Goal: Transaction & Acquisition: Purchase product/service

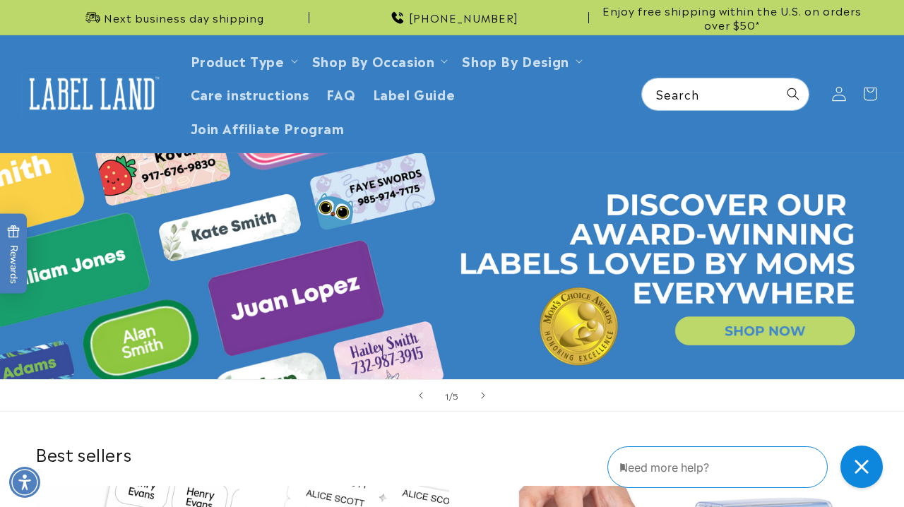
click at [837, 94] on icon at bounding box center [838, 94] width 13 height 14
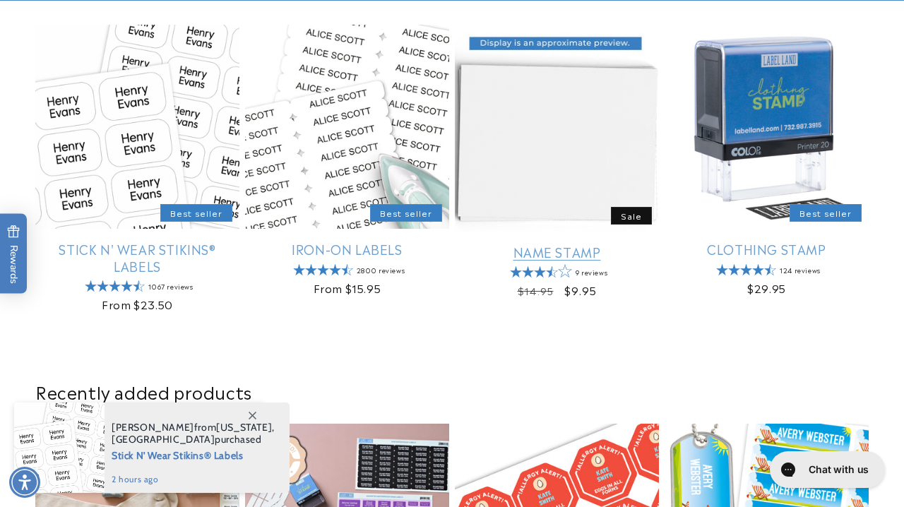
scroll to position [461, 0]
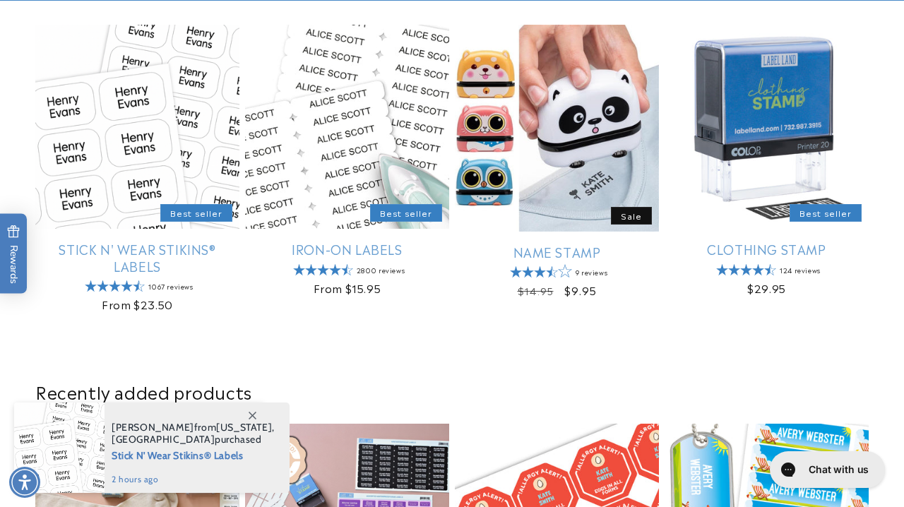
click at [256, 415] on span at bounding box center [251, 414] width 25 height 25
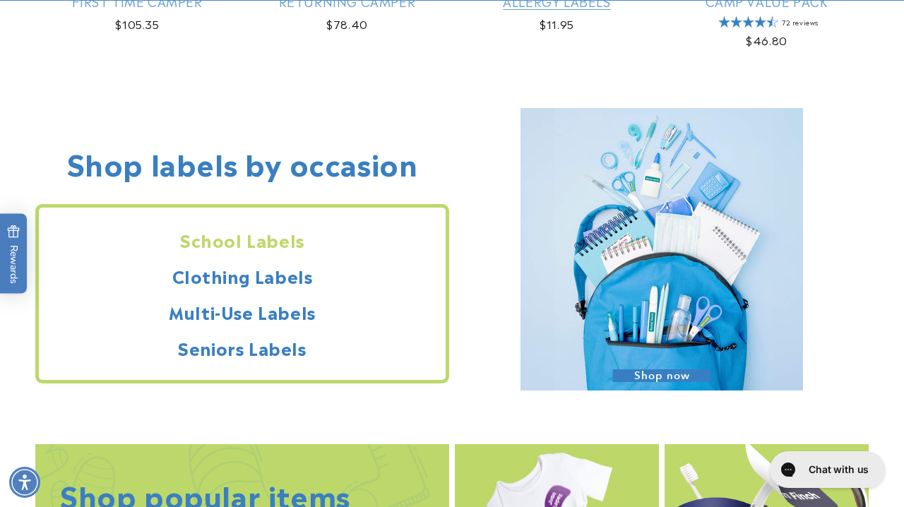
scroll to position [1109, 0]
click at [674, 357] on img at bounding box center [661, 248] width 282 height 282
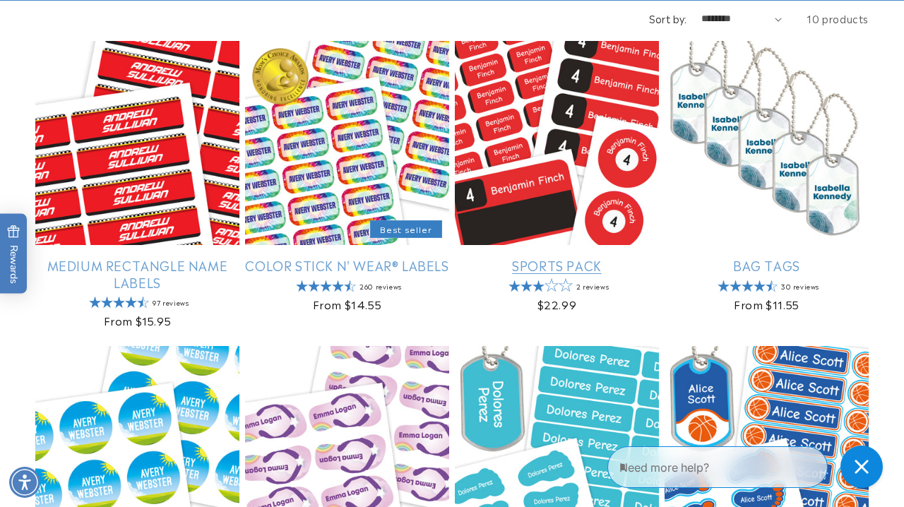
scroll to position [253, 0]
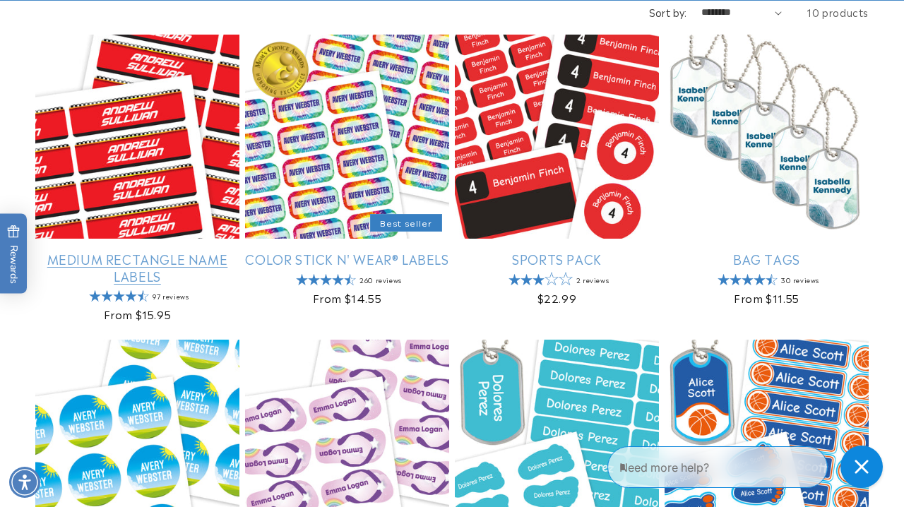
click at [169, 258] on link "Medium Rectangle Name Labels" at bounding box center [137, 267] width 204 height 33
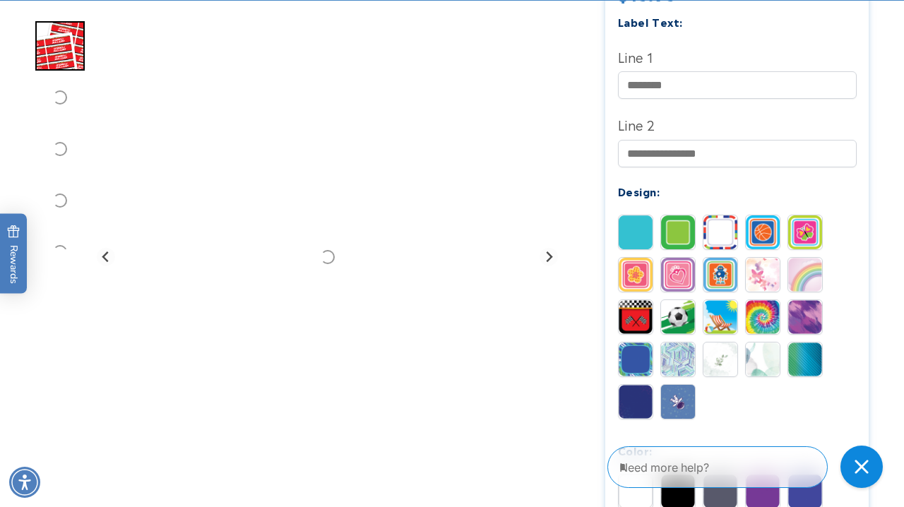
scroll to position [548, 0]
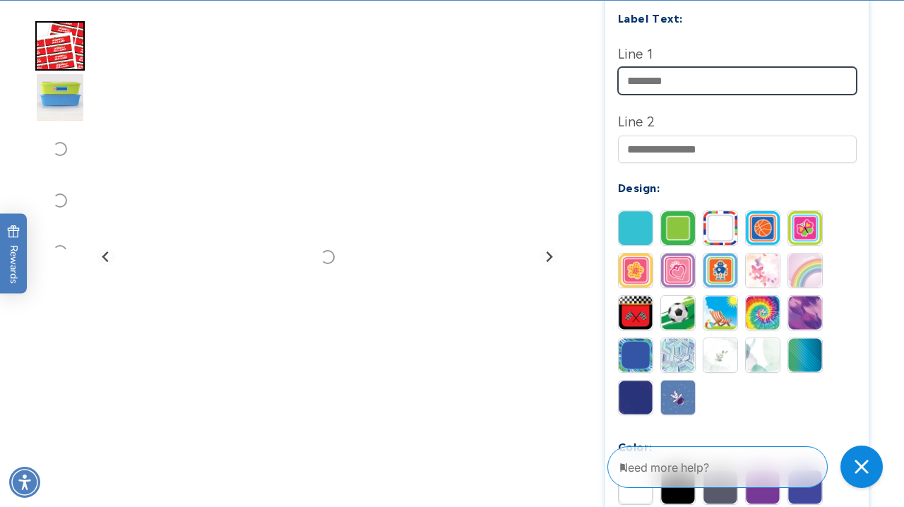
click at [714, 80] on input "Line 1" at bounding box center [737, 81] width 239 height 28
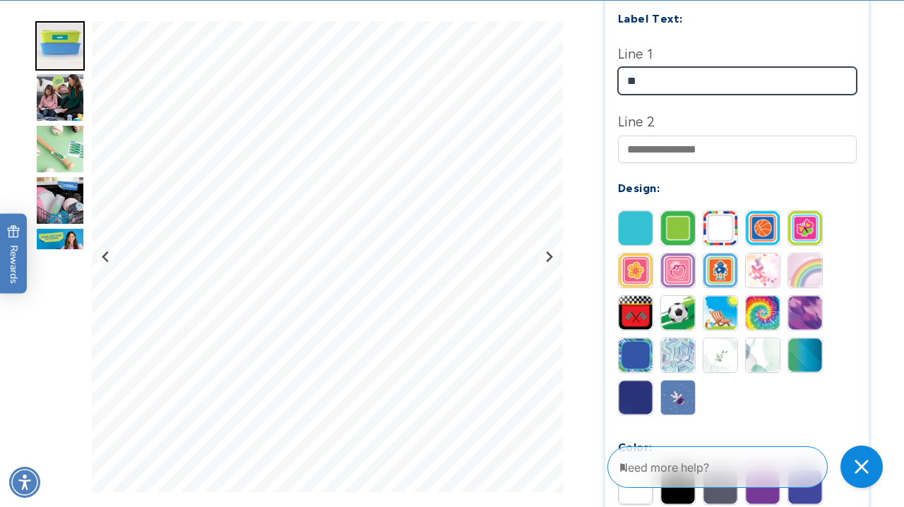
type input "*"
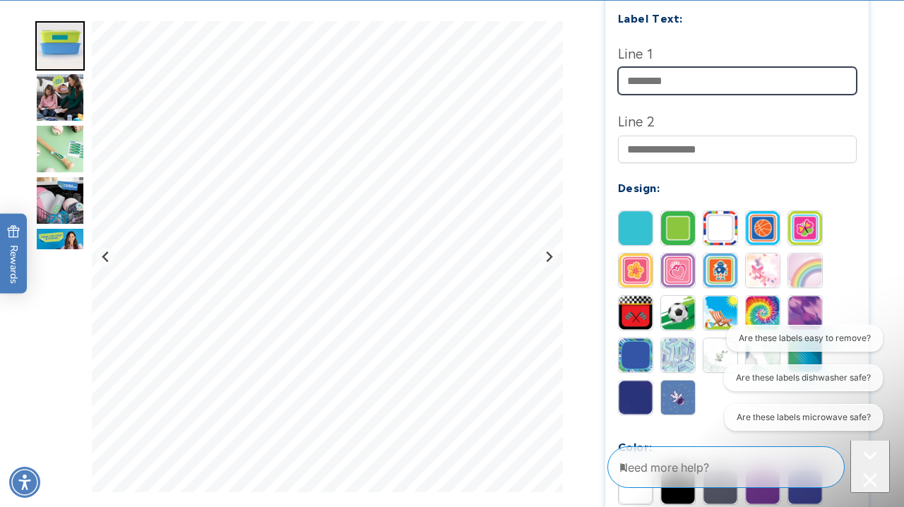
scroll to position [0, 0]
type input "*"
type input "*****"
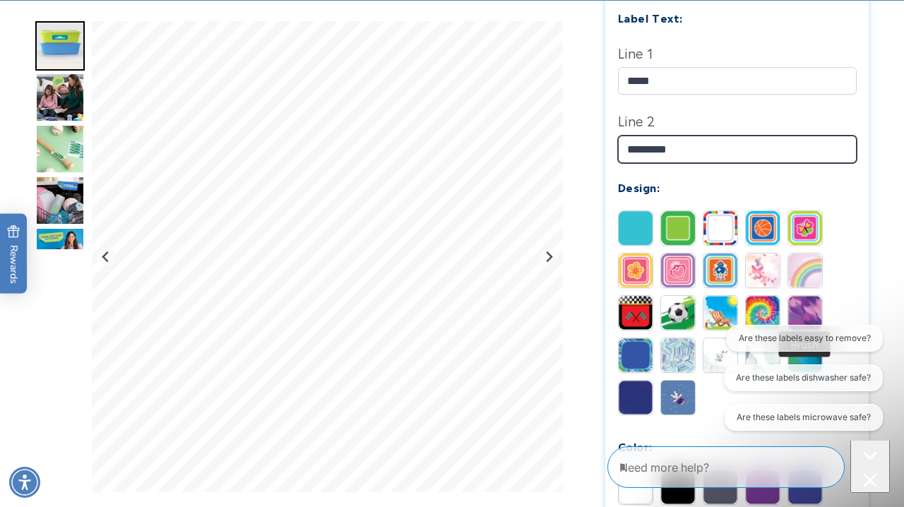
type input "*********"
click at [808, 299] on img at bounding box center [805, 313] width 34 height 34
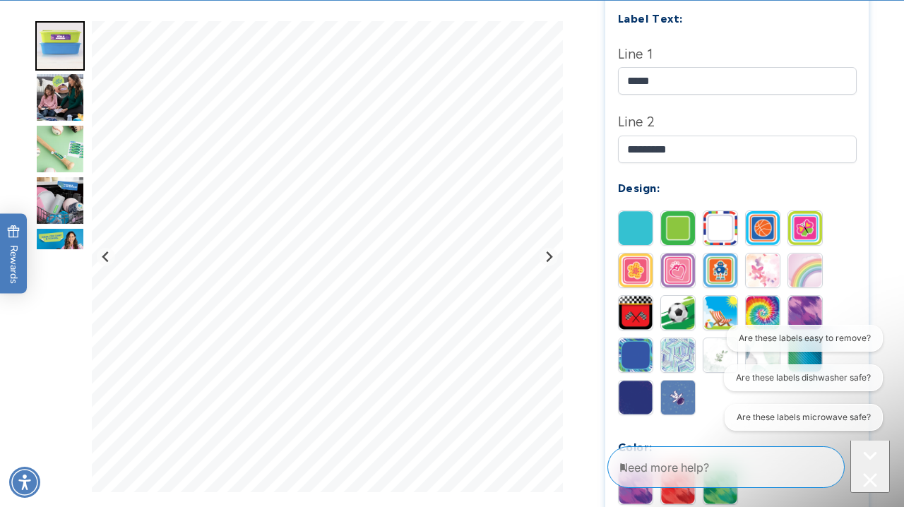
click at [54, 155] on img "Go to slide 4" at bounding box center [59, 148] width 49 height 49
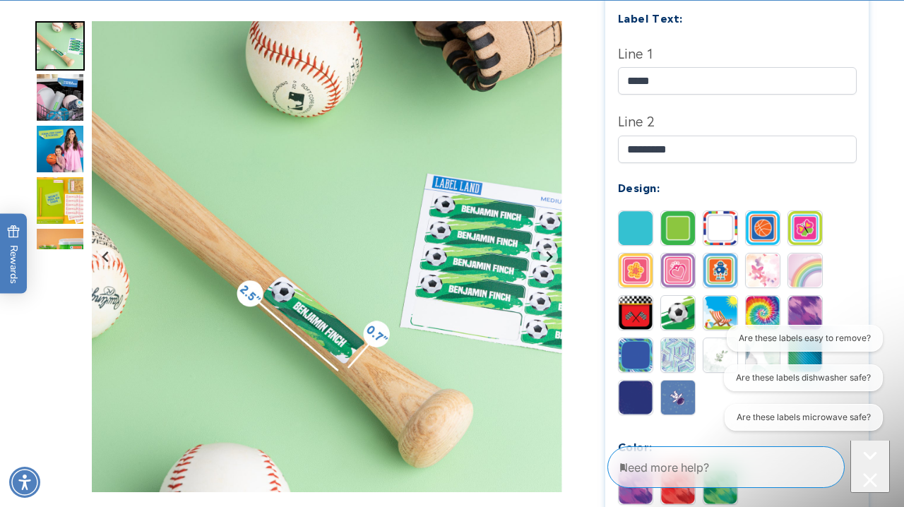
click at [802, 299] on img at bounding box center [805, 313] width 34 height 34
click at [806, 357] on div "Are these labels easy to remove? Are these labels dishwasher safe? Are these la…" at bounding box center [796, 381] width 171 height 112
click at [868, 473] on div "Close conversation starters" at bounding box center [870, 482] width 28 height 18
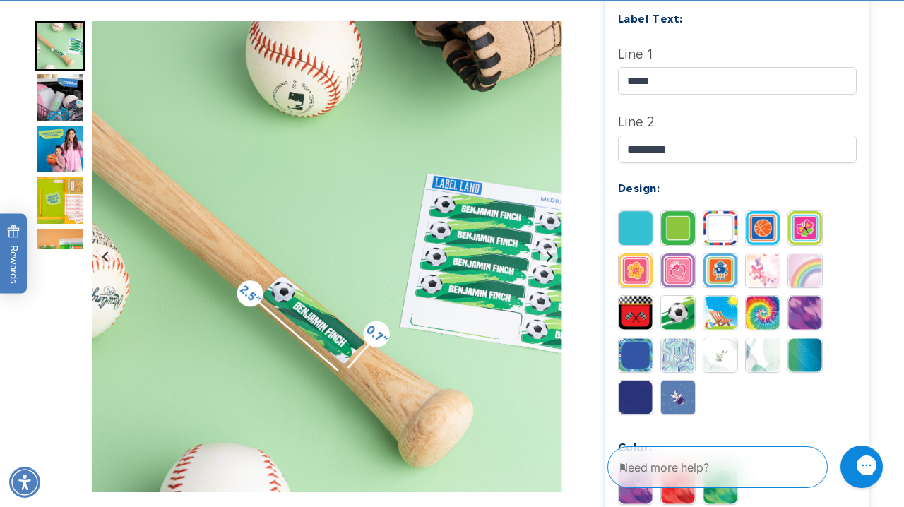
click at [806, 340] on img at bounding box center [805, 355] width 34 height 34
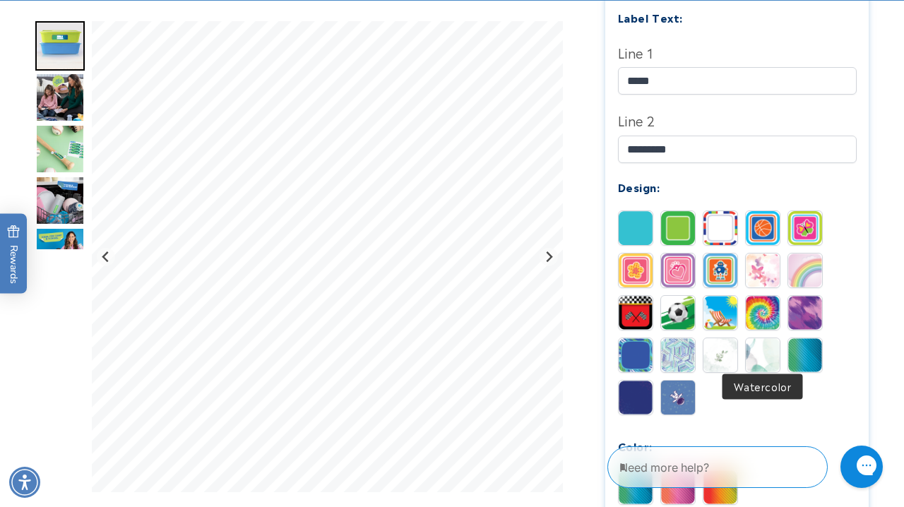
click at [764, 347] on img at bounding box center [763, 355] width 34 height 34
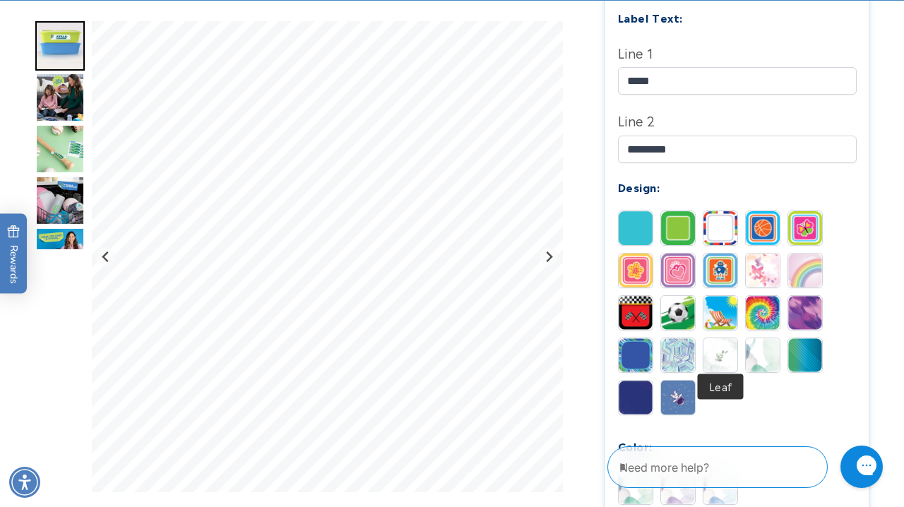
click at [727, 345] on img at bounding box center [720, 355] width 34 height 34
click at [686, 350] on img at bounding box center [678, 355] width 34 height 34
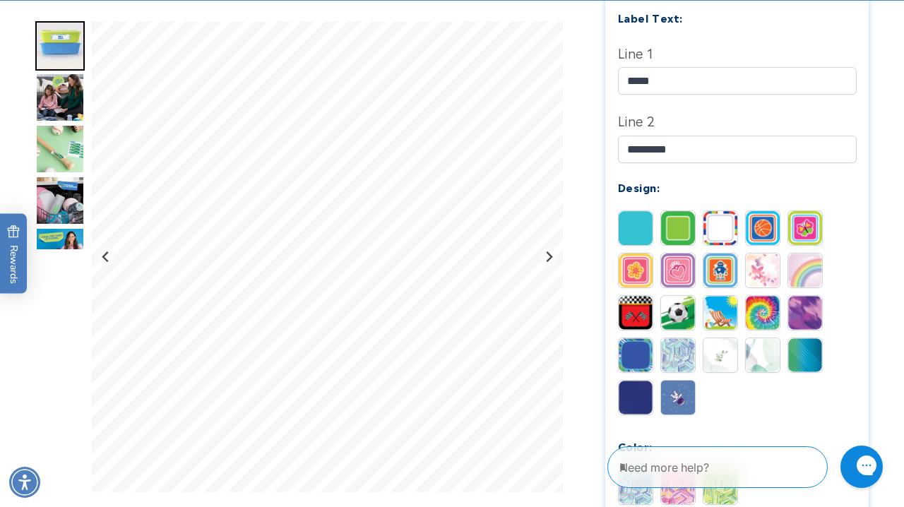
click at [788, 303] on img at bounding box center [805, 313] width 34 height 34
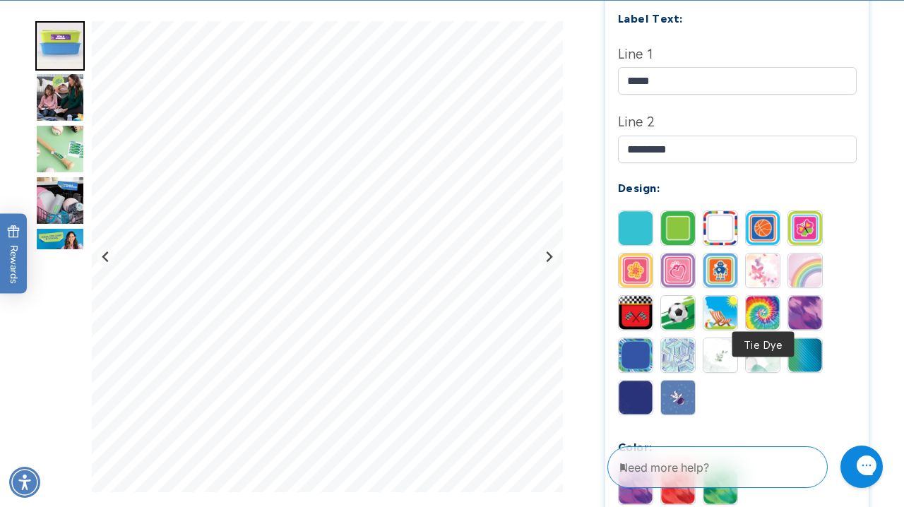
click at [753, 306] on img at bounding box center [763, 313] width 34 height 34
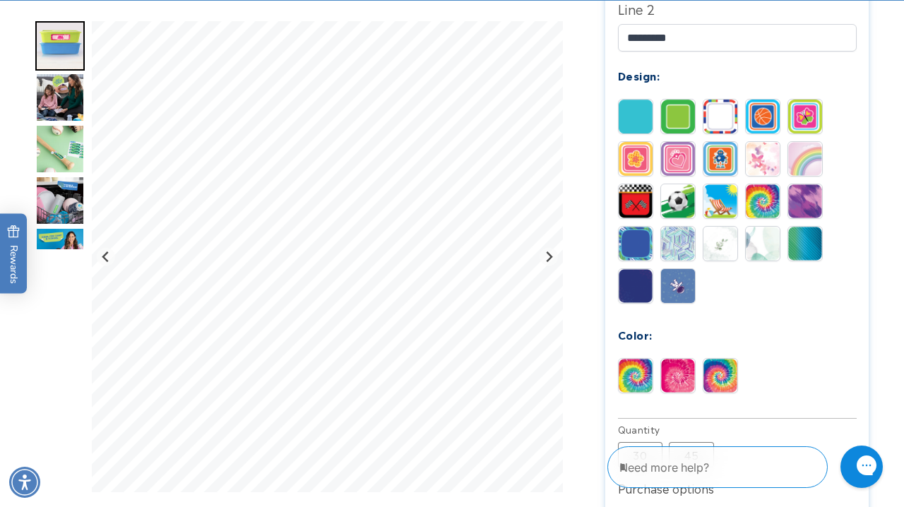
scroll to position [665, 0]
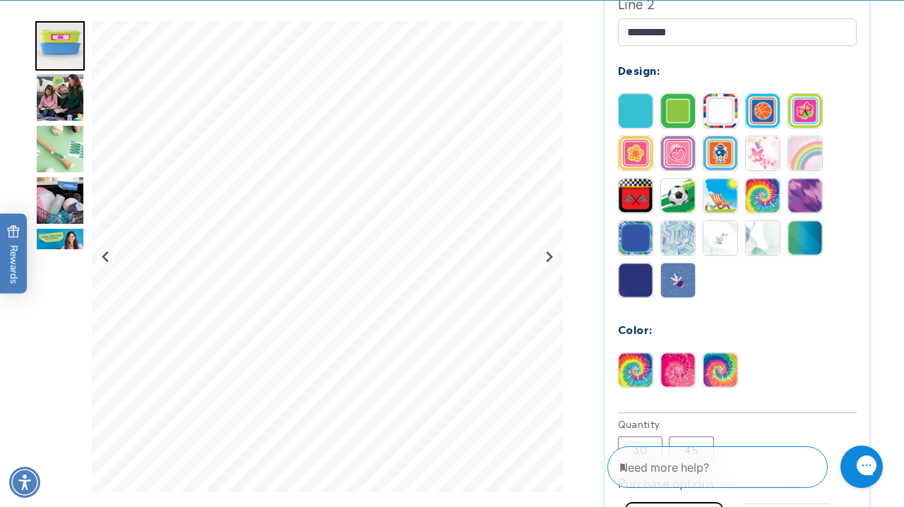
click at [679, 365] on img at bounding box center [678, 370] width 34 height 34
click at [727, 193] on img at bounding box center [720, 196] width 34 height 34
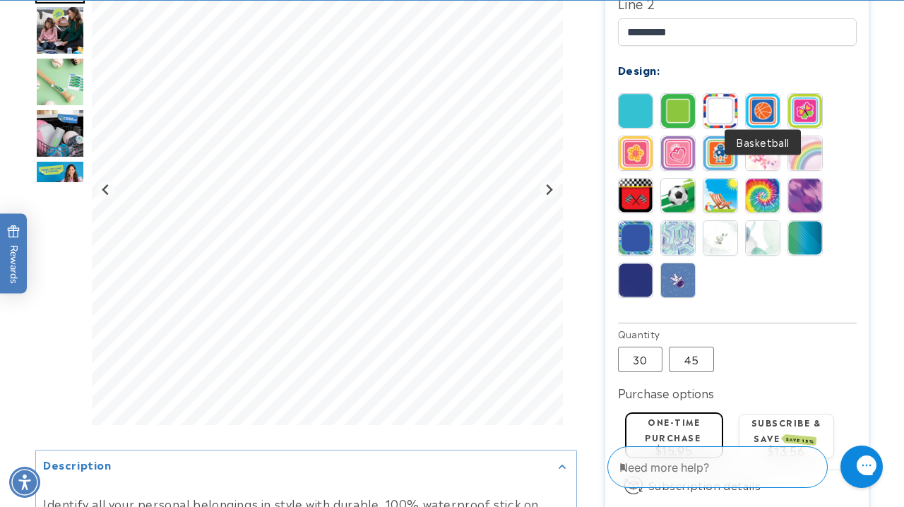
click at [764, 100] on img at bounding box center [763, 111] width 34 height 34
click at [669, 146] on img at bounding box center [678, 153] width 34 height 34
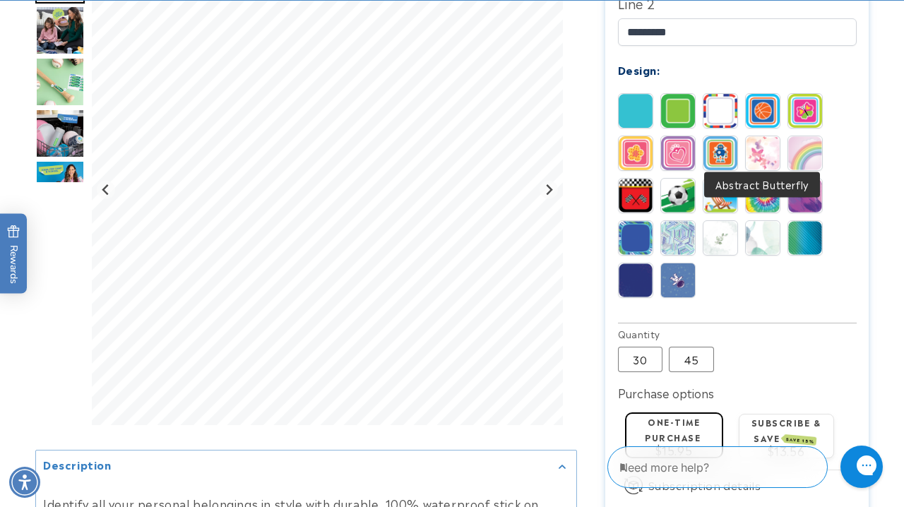
click at [756, 149] on img at bounding box center [763, 153] width 34 height 34
click at [768, 179] on img at bounding box center [763, 196] width 34 height 34
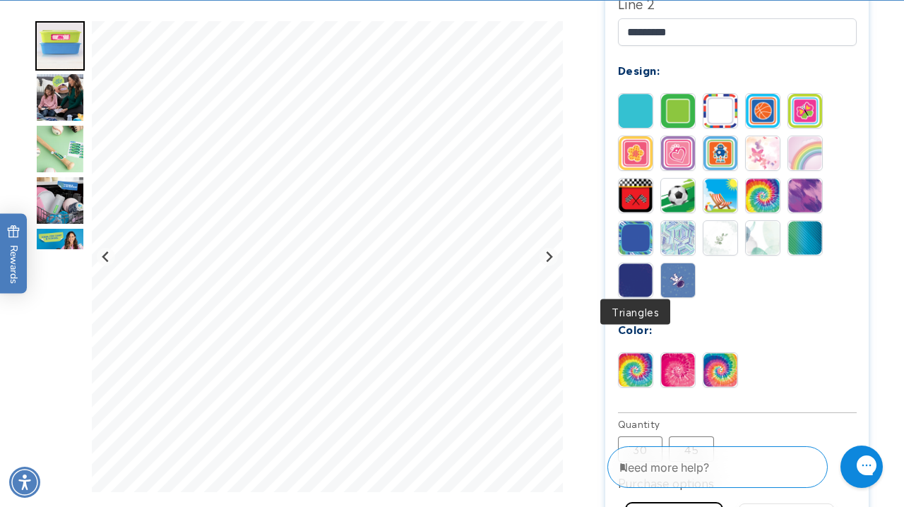
click at [643, 268] on img at bounding box center [636, 280] width 34 height 34
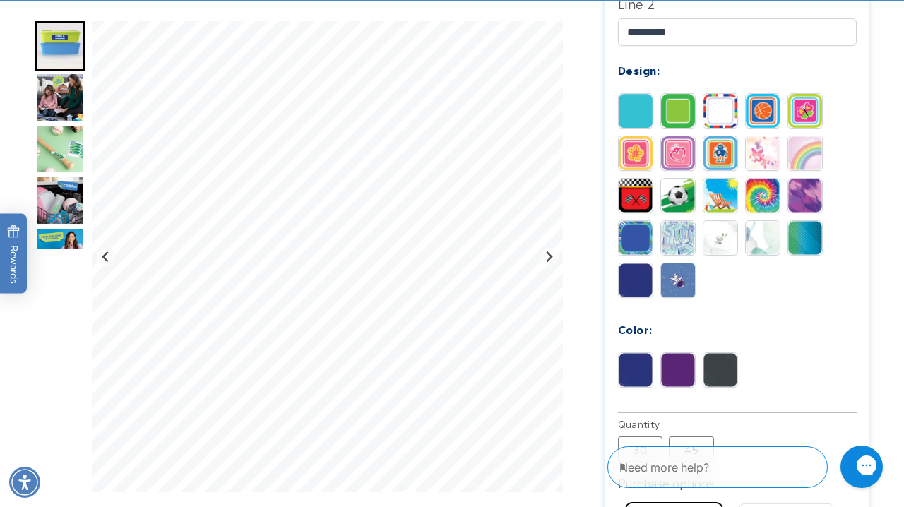
click at [644, 231] on img at bounding box center [636, 238] width 34 height 34
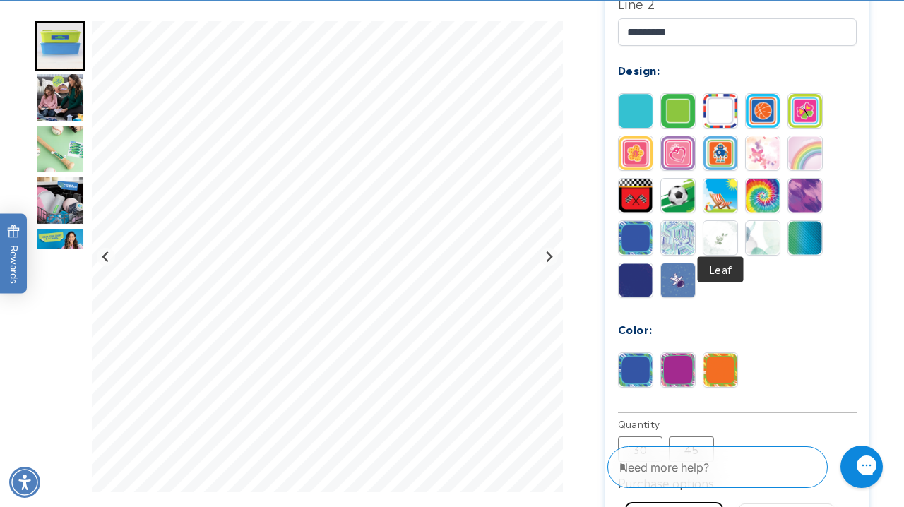
click at [712, 229] on img at bounding box center [720, 238] width 34 height 34
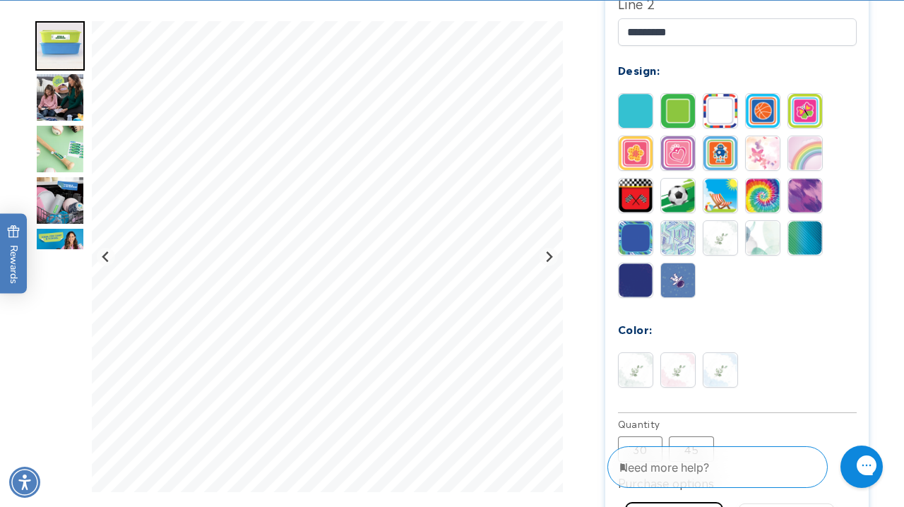
click at [684, 366] on img at bounding box center [678, 370] width 34 height 34
click at [683, 366] on img at bounding box center [678, 370] width 34 height 34
click at [768, 222] on img at bounding box center [763, 238] width 34 height 34
click at [800, 221] on img at bounding box center [805, 238] width 34 height 34
click at [667, 343] on div "Label Text: Line 1 ***** Line 2 *********" at bounding box center [737, 150] width 239 height 518
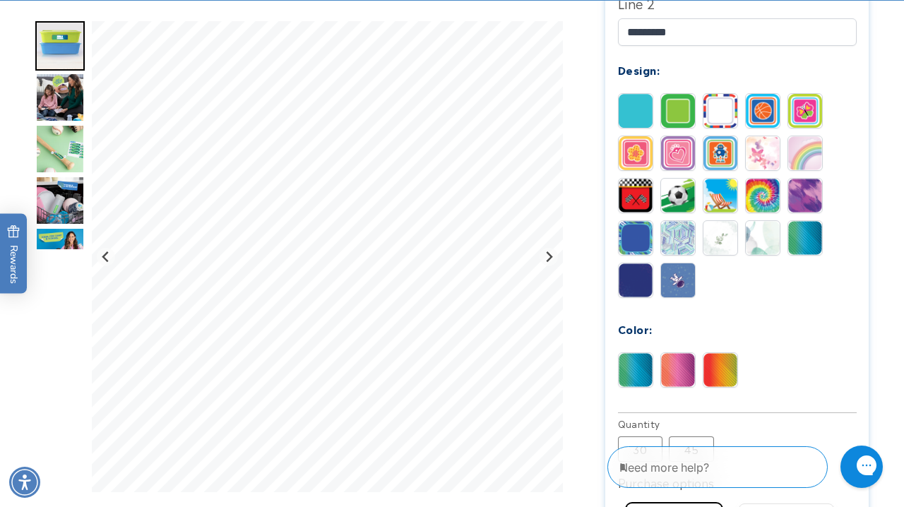
click at [673, 355] on img at bounding box center [678, 370] width 34 height 34
click at [757, 179] on img at bounding box center [763, 196] width 34 height 34
click at [681, 362] on img at bounding box center [678, 370] width 34 height 34
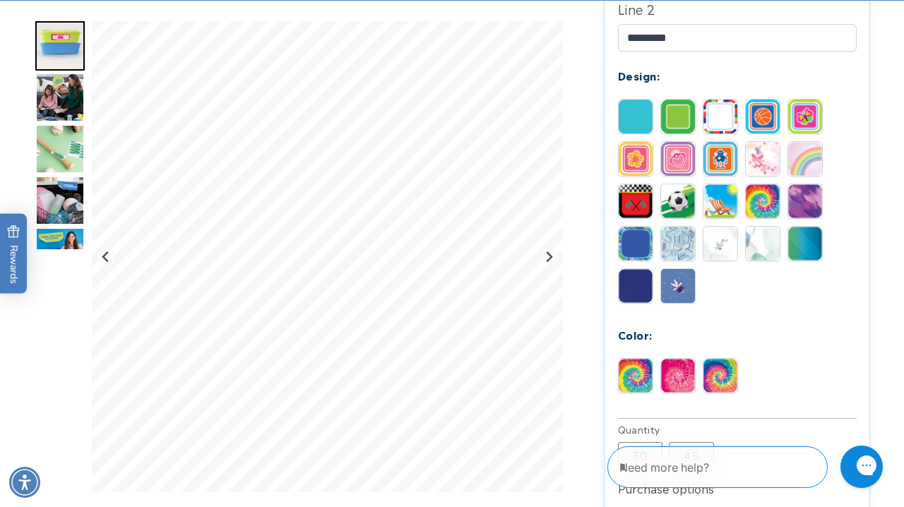
scroll to position [698, 0]
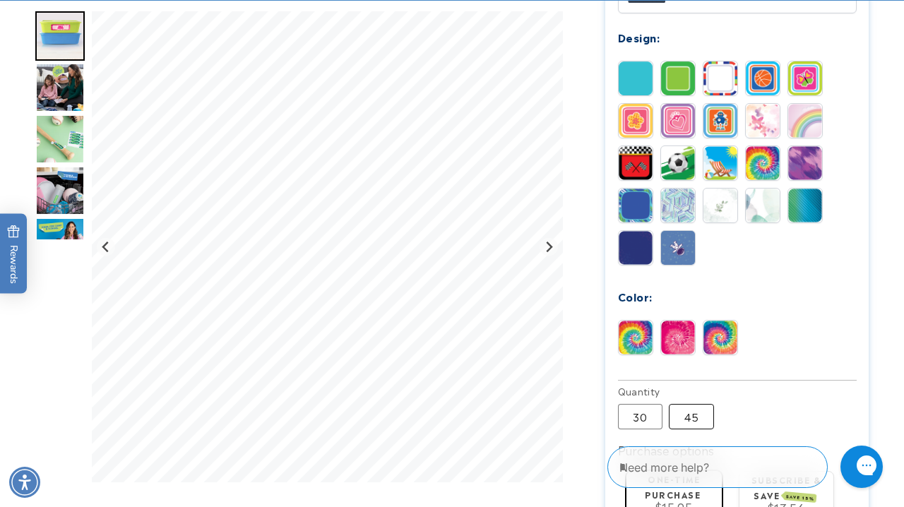
click at [693, 412] on label "45 Variant sold out or unavailable" at bounding box center [691, 416] width 45 height 25
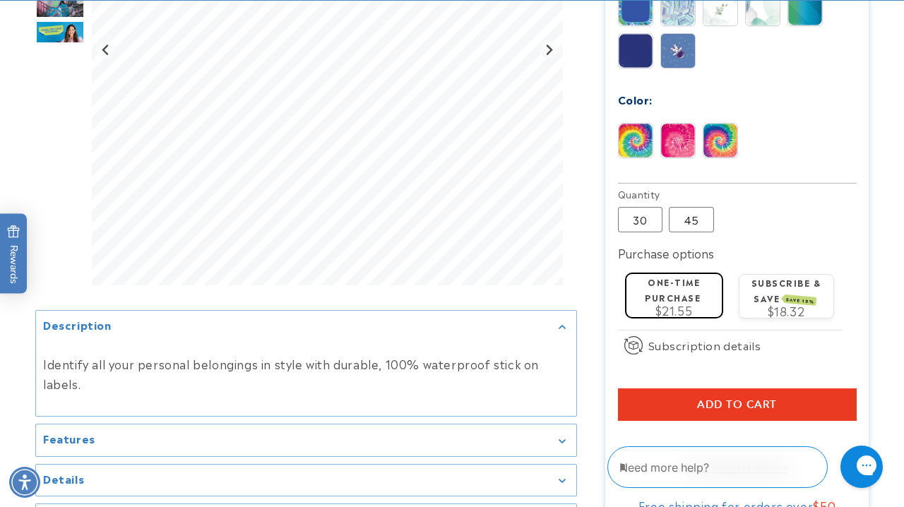
scroll to position [927, 0]
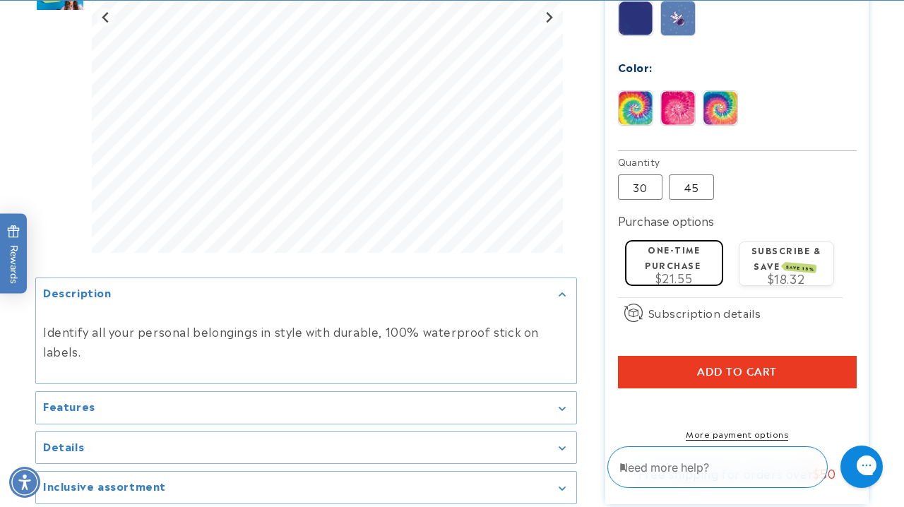
click at [768, 366] on span "Add to cart" at bounding box center [737, 372] width 80 height 13
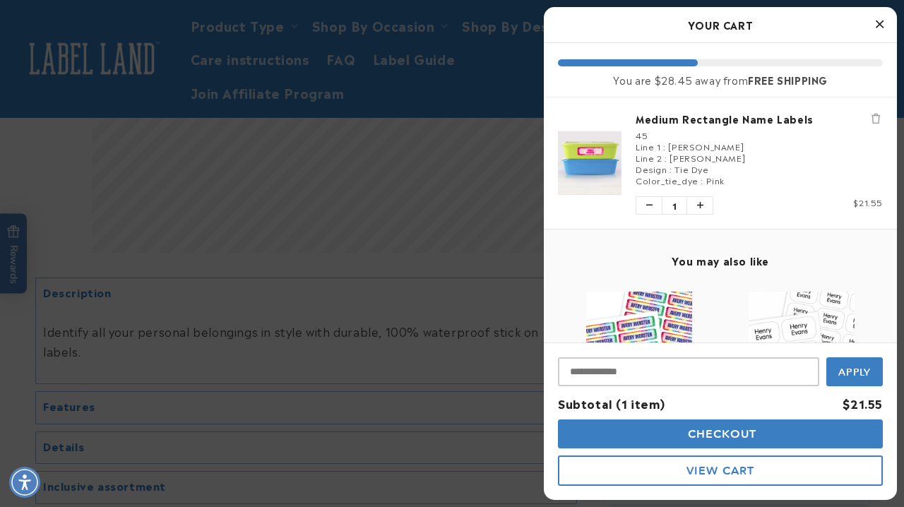
click at [876, 24] on icon "Close Cart" at bounding box center [880, 24] width 8 height 13
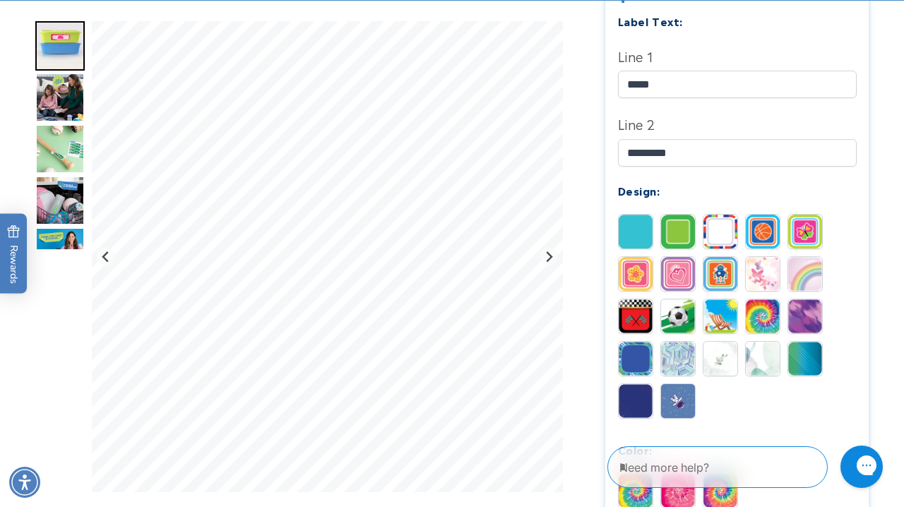
scroll to position [545, 0]
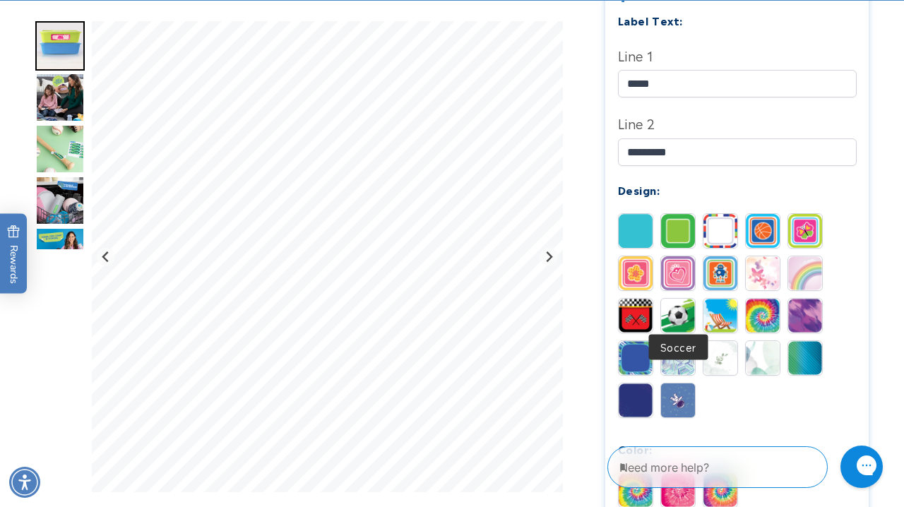
click at [674, 310] on img at bounding box center [678, 316] width 34 height 34
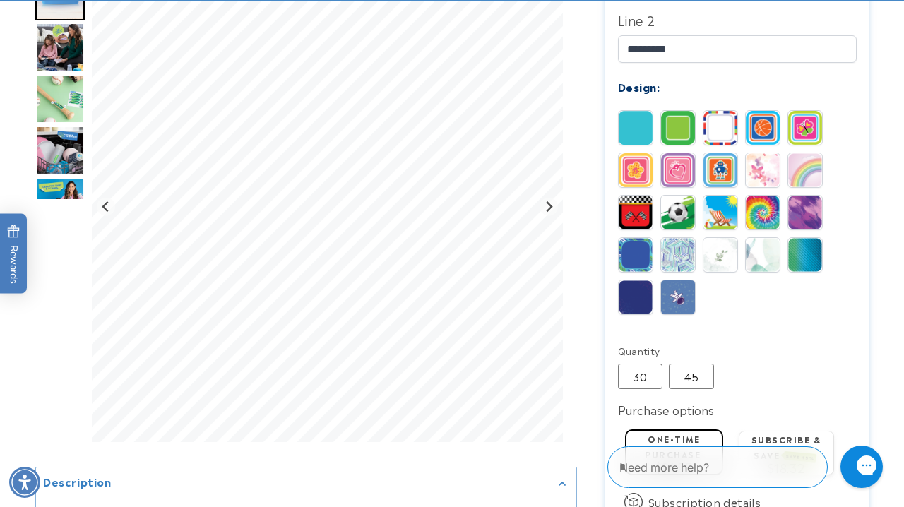
scroll to position [648, 0]
click at [734, 207] on img at bounding box center [720, 213] width 34 height 34
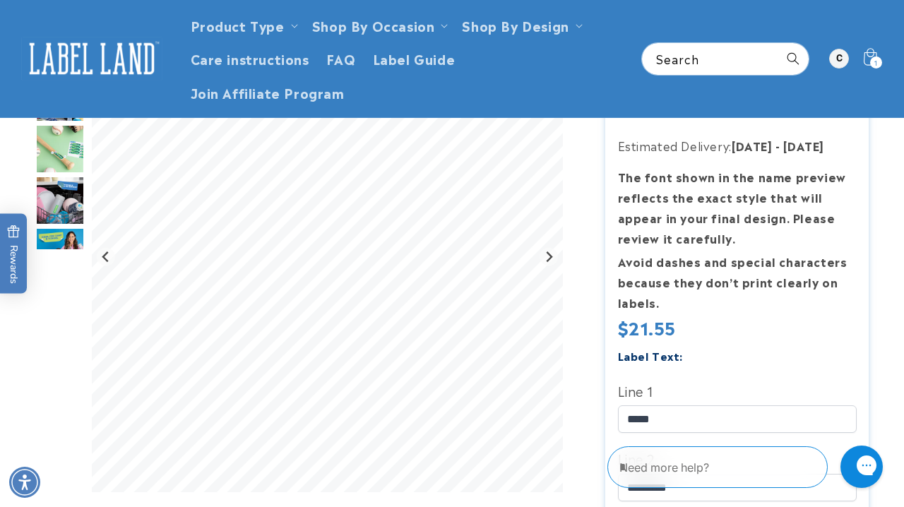
scroll to position [210, 0]
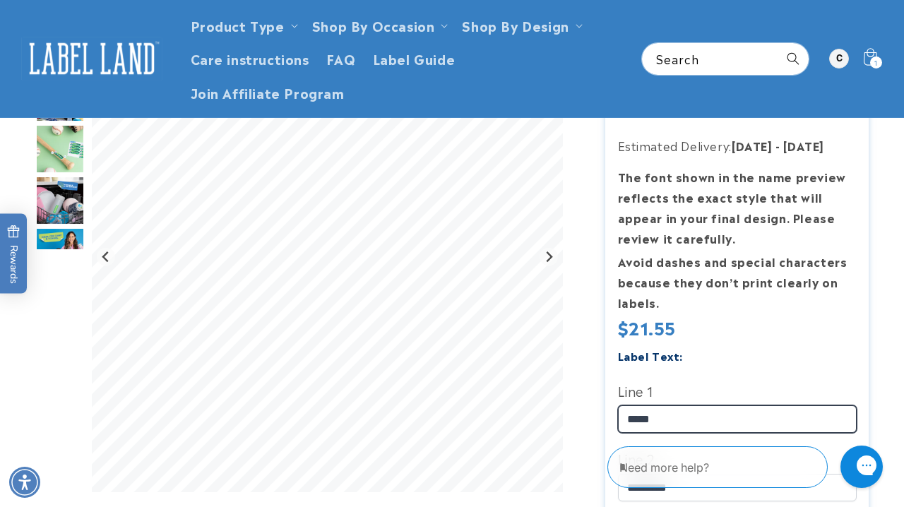
click at [668, 409] on input "*****" at bounding box center [737, 419] width 239 height 28
type input "*"
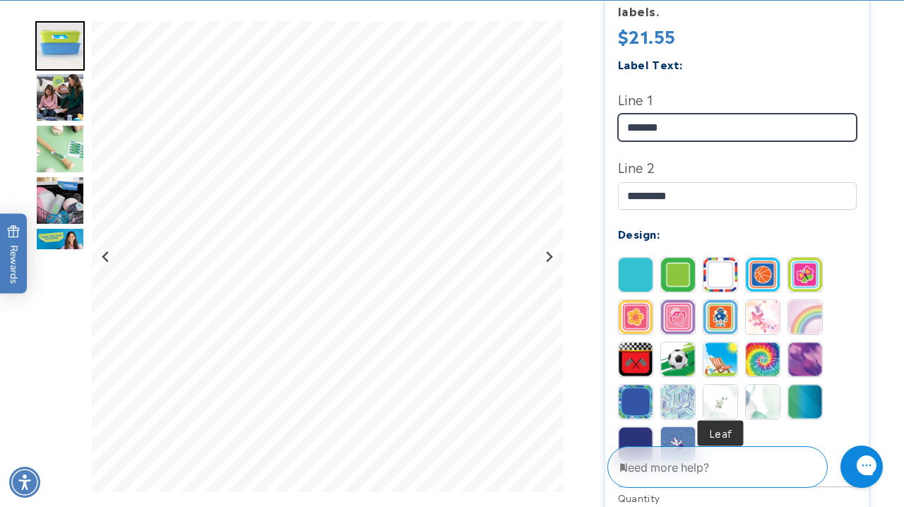
scroll to position [506, 0]
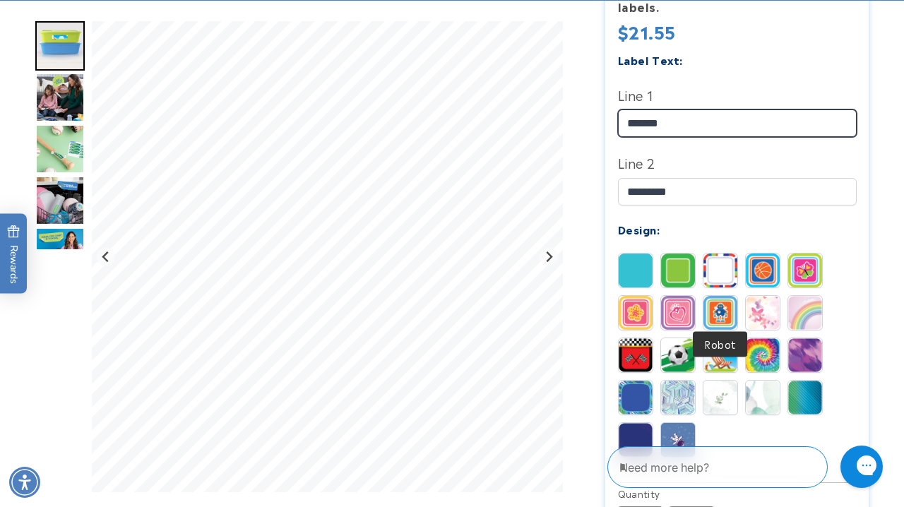
type input "*******"
click at [722, 308] on img at bounding box center [720, 313] width 34 height 34
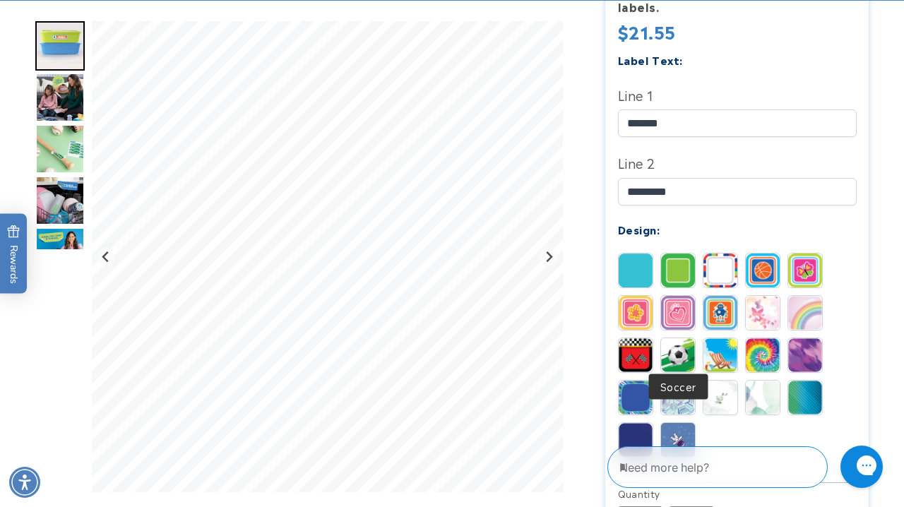
click at [673, 341] on img at bounding box center [678, 355] width 34 height 34
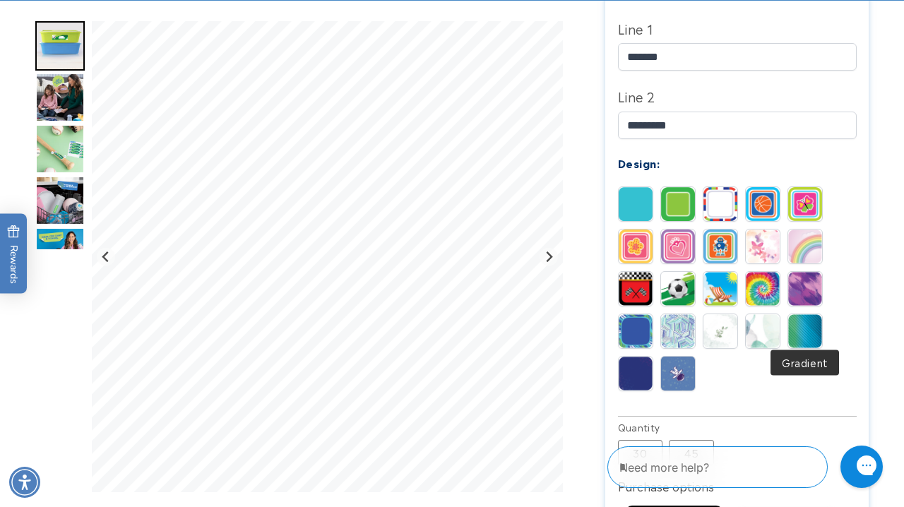
scroll to position [575, 0]
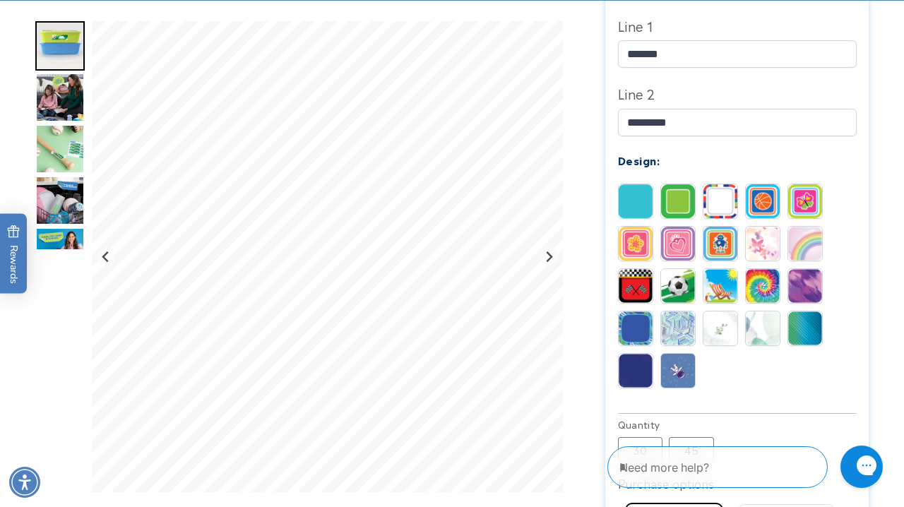
click at [683, 364] on img at bounding box center [678, 371] width 34 height 34
click at [683, 285] on img at bounding box center [678, 286] width 34 height 34
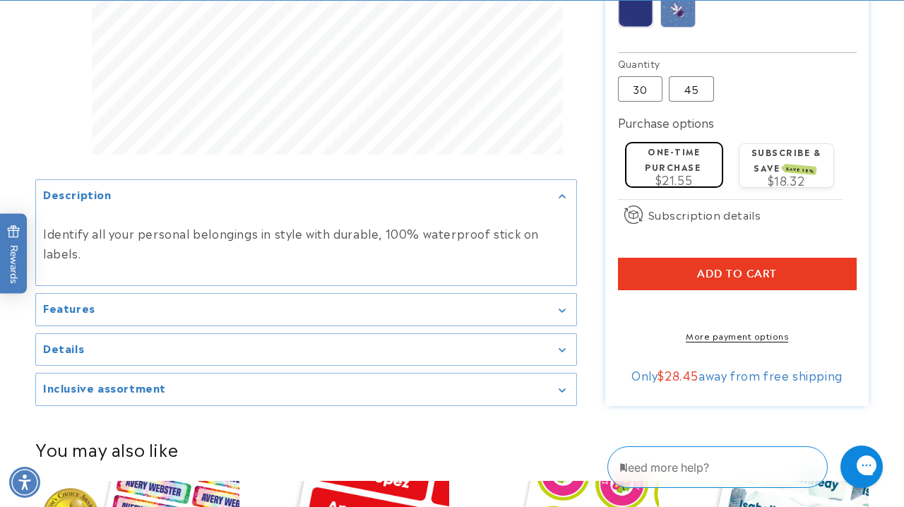
scroll to position [938, 0]
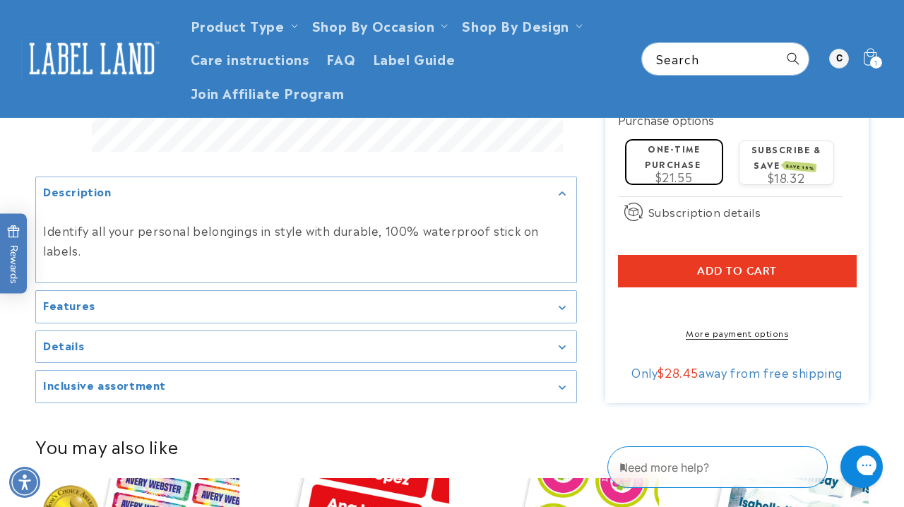
click at [672, 255] on button "Add to cart" at bounding box center [737, 271] width 239 height 32
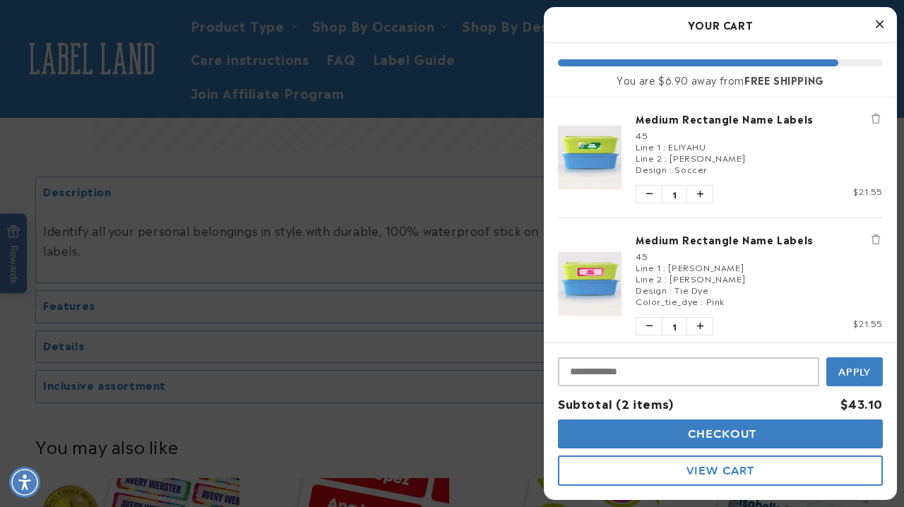
click at [879, 21] on icon "Close Cart" at bounding box center [880, 24] width 8 height 13
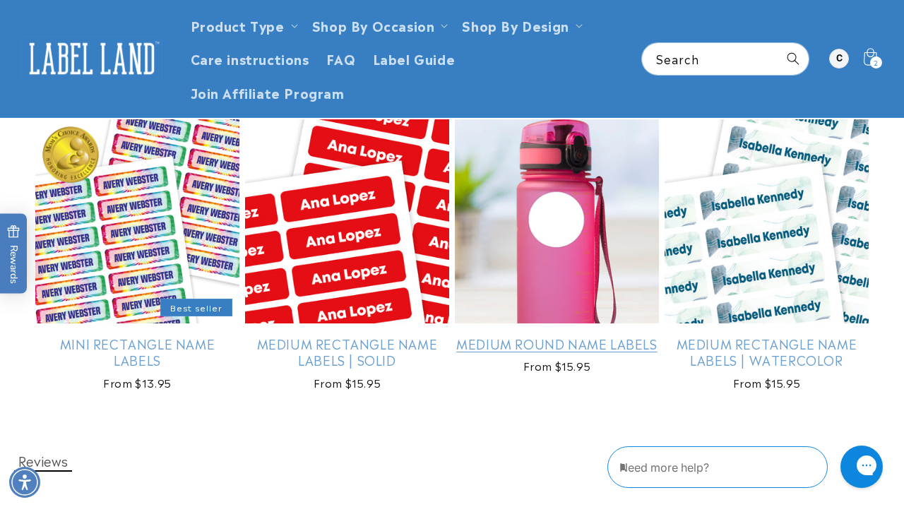
scroll to position [1296, 0]
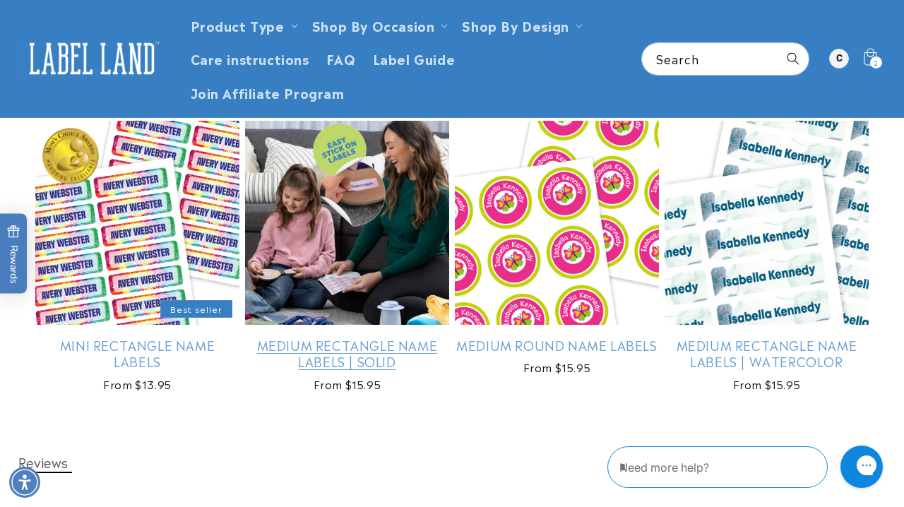
click at [314, 337] on link "Medium Rectangle Name Labels | Solid" at bounding box center [347, 353] width 204 height 33
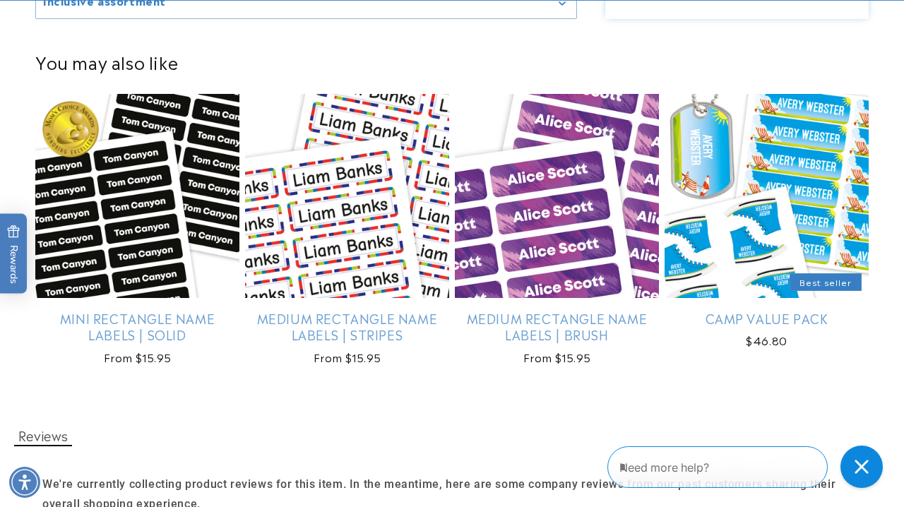
scroll to position [1399, 0]
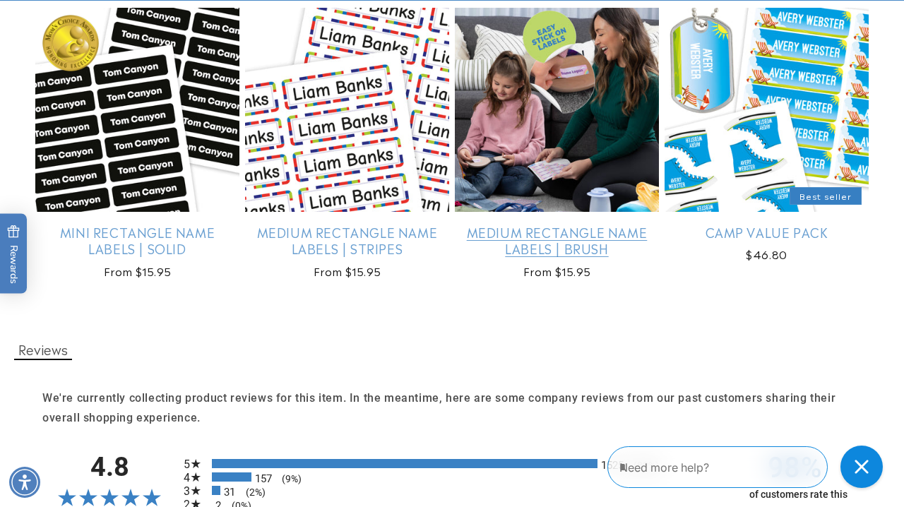
click at [576, 224] on link "Medium Rectangle Name Labels | Brush" at bounding box center [557, 240] width 204 height 33
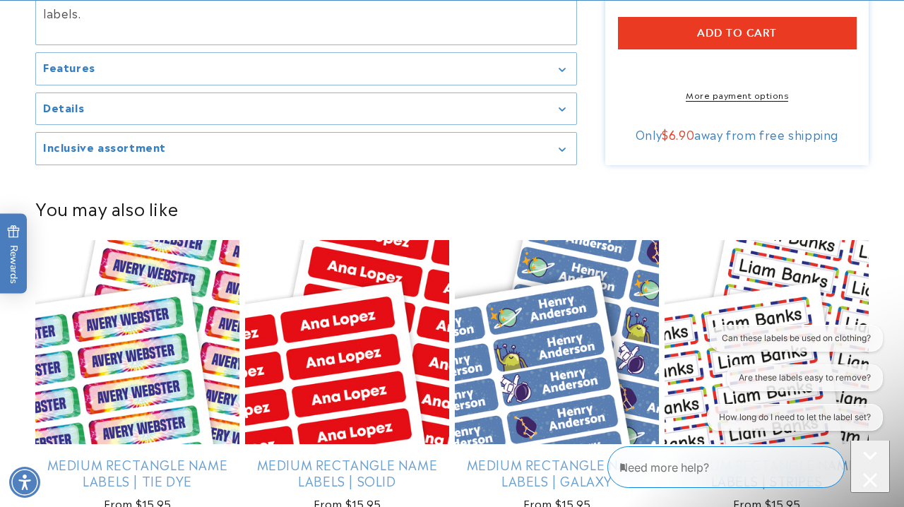
click at [868, 473] on icon "Close conversation starters" at bounding box center [870, 480] width 14 height 14
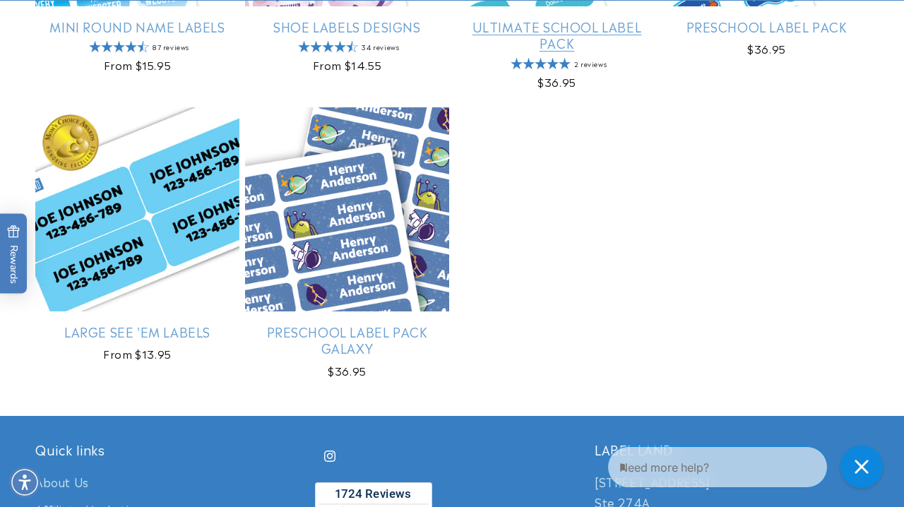
scroll to position [798, 0]
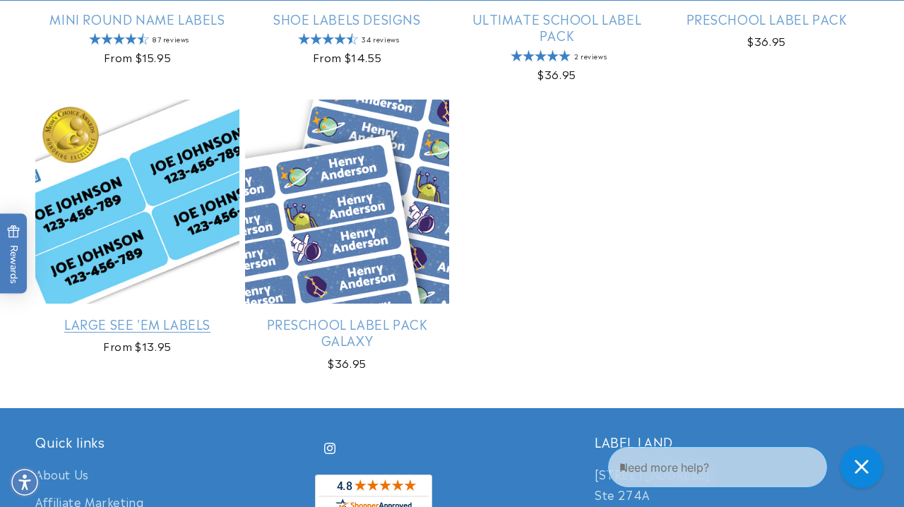
click at [185, 316] on link "Large See 'em Labels" at bounding box center [137, 324] width 204 height 16
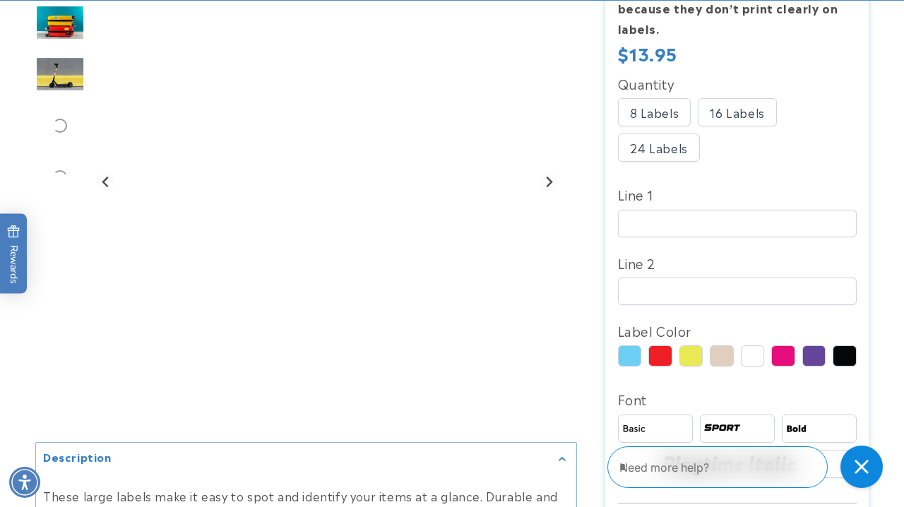
scroll to position [441, 0]
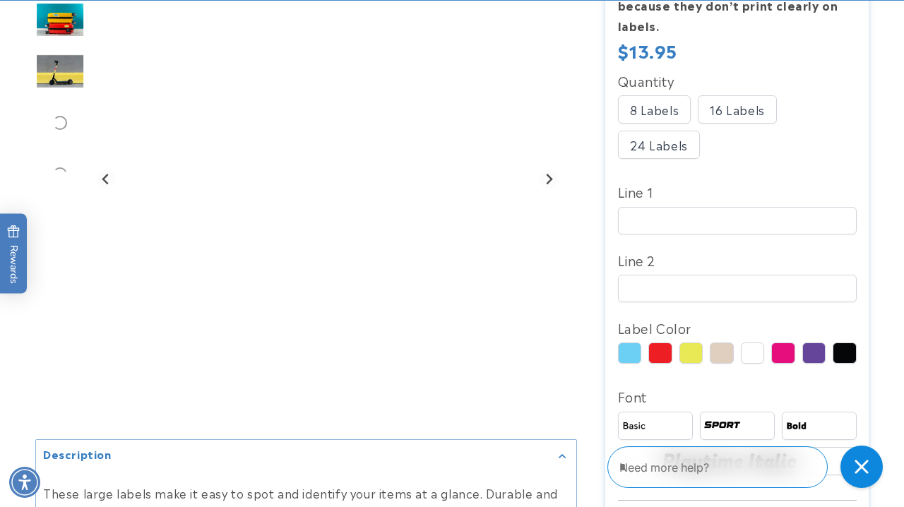
click at [777, 342] on div at bounding box center [783, 352] width 24 height 21
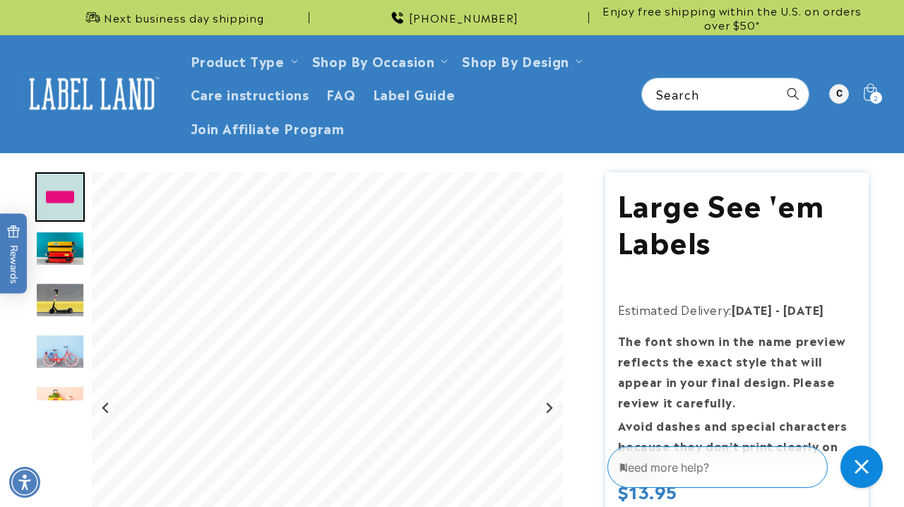
scroll to position [0, 0]
click at [106, 75] on img at bounding box center [91, 94] width 141 height 44
